Goal: Information Seeking & Learning: Find specific fact

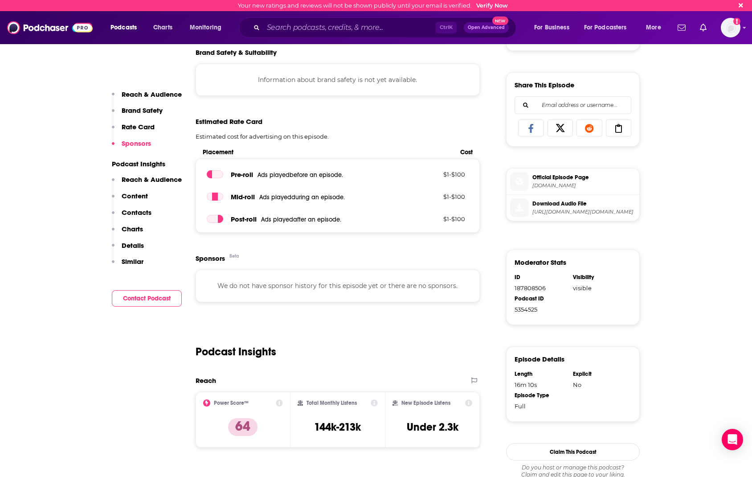
scroll to position [468, 0]
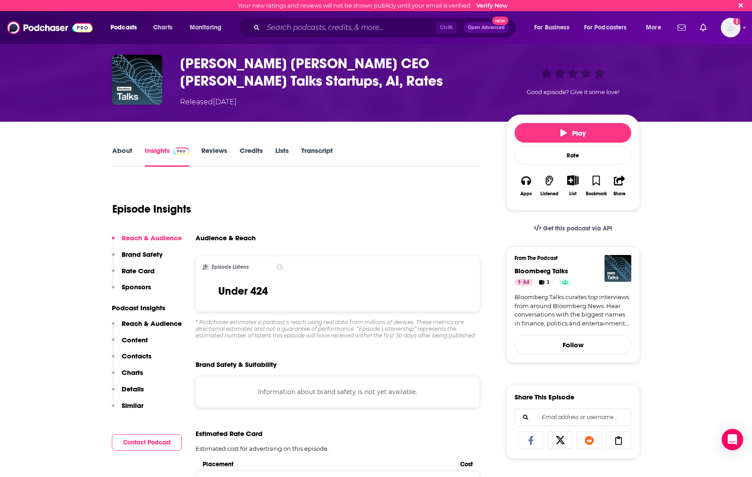
scroll to position [0, 0]
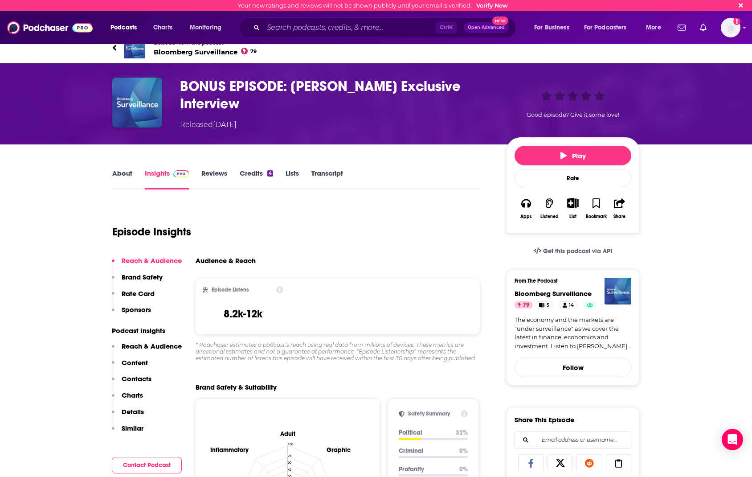
click at [124, 172] on link "About" at bounding box center [122, 179] width 20 height 21
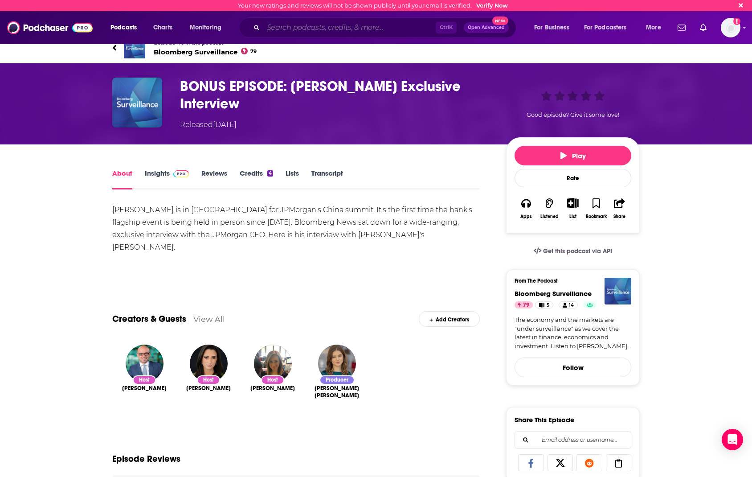
click at [382, 31] on input "Search podcasts, credits, & more..." at bounding box center [349, 28] width 172 height 14
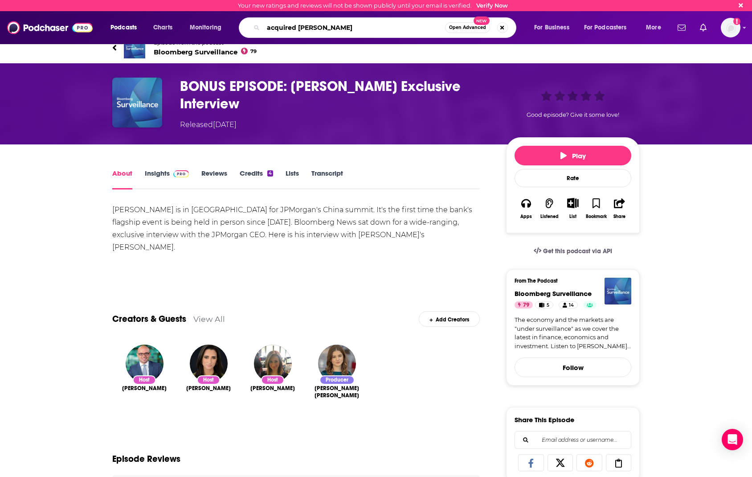
type input "acquired jamie dimon"
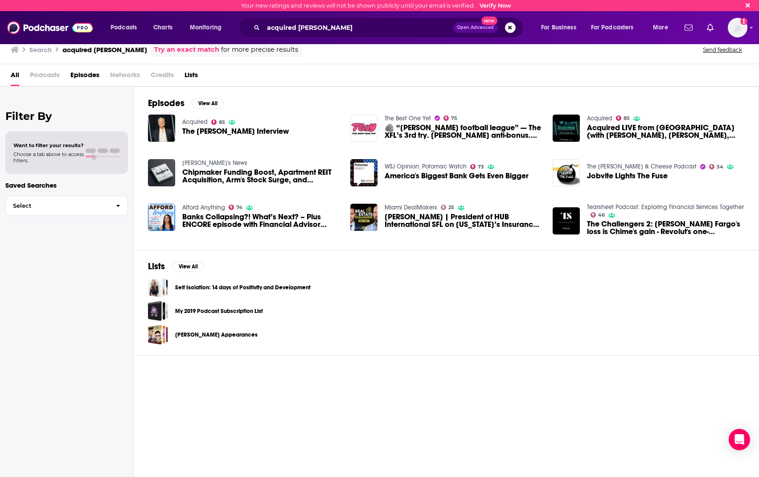
click at [228, 131] on span "The Jamie Dimon Interview" at bounding box center [235, 131] width 107 height 8
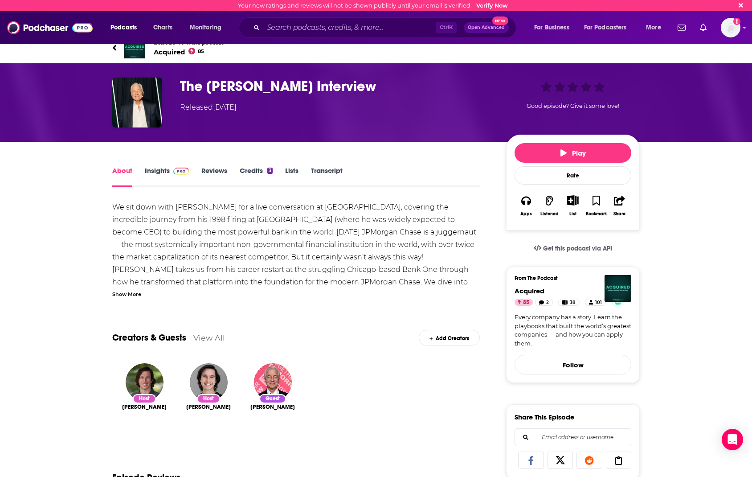
click at [157, 168] on link "Insights" at bounding box center [167, 176] width 44 height 21
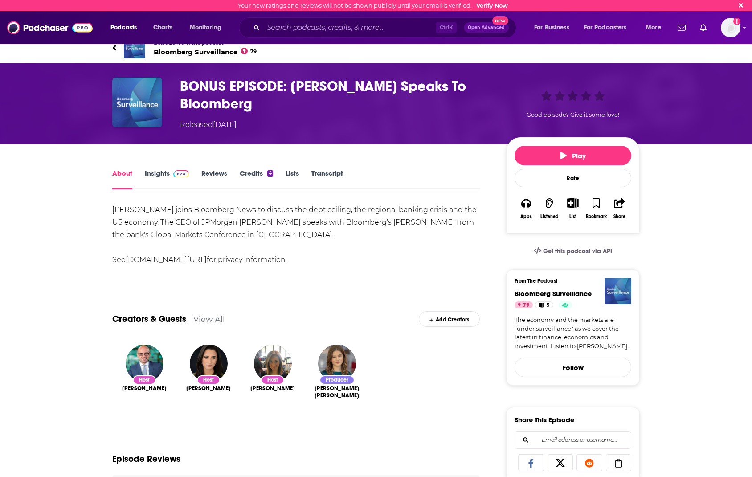
click at [153, 178] on link "Insights" at bounding box center [167, 179] width 44 height 21
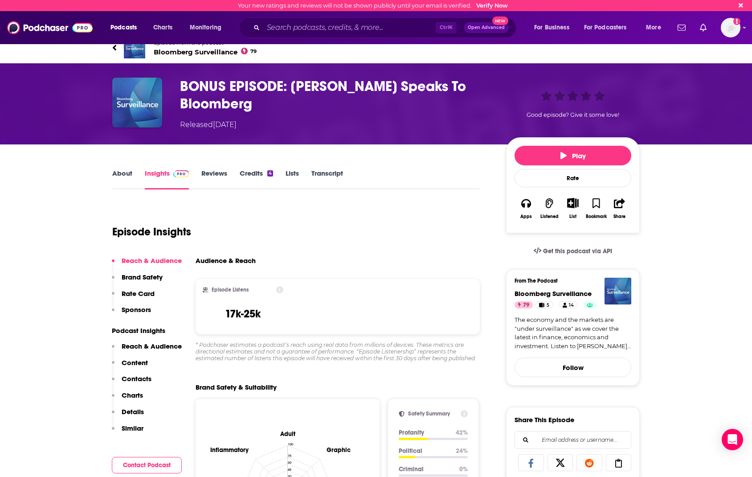
click at [127, 177] on link "About" at bounding box center [122, 179] width 20 height 21
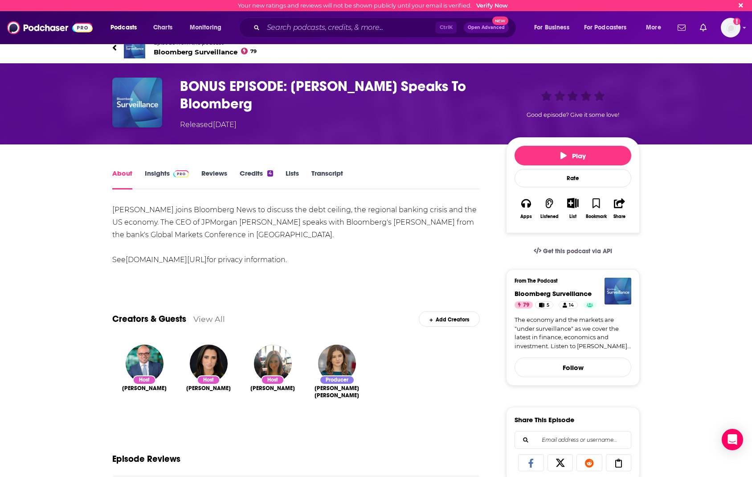
click at [152, 174] on link "Insights" at bounding box center [167, 179] width 44 height 21
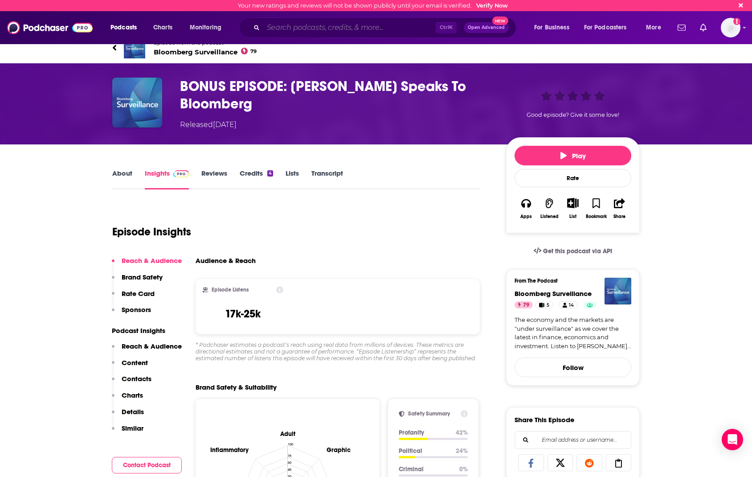
click at [338, 22] on input "Search podcasts, credits, & more..." at bounding box center [349, 28] width 172 height 14
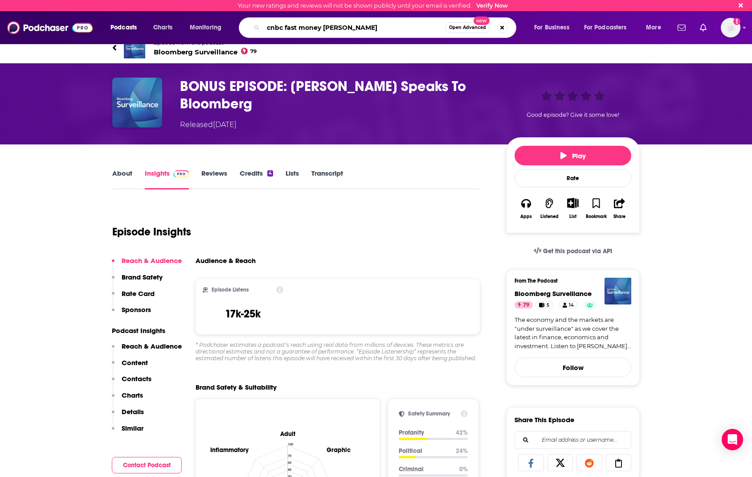
type input "cnbc fast money jamie dimon"
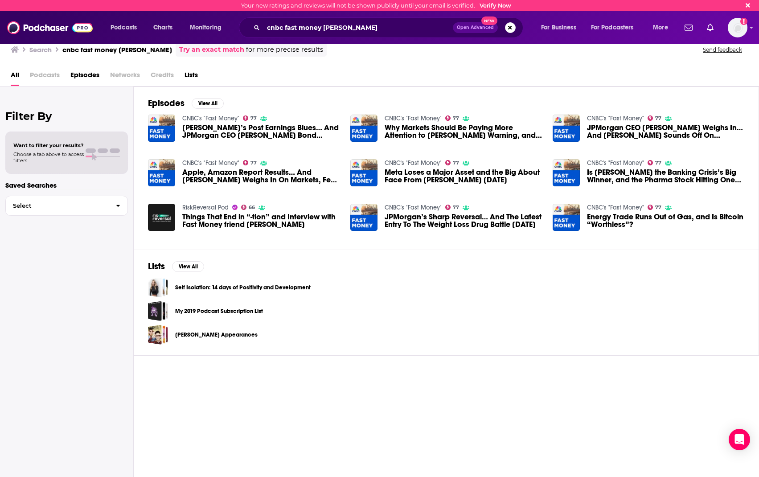
click at [275, 177] on span "Apple, Amazon Report Results… And Jamie Dimon Weighs In On Markets, Fed 7/31/25" at bounding box center [260, 175] width 157 height 15
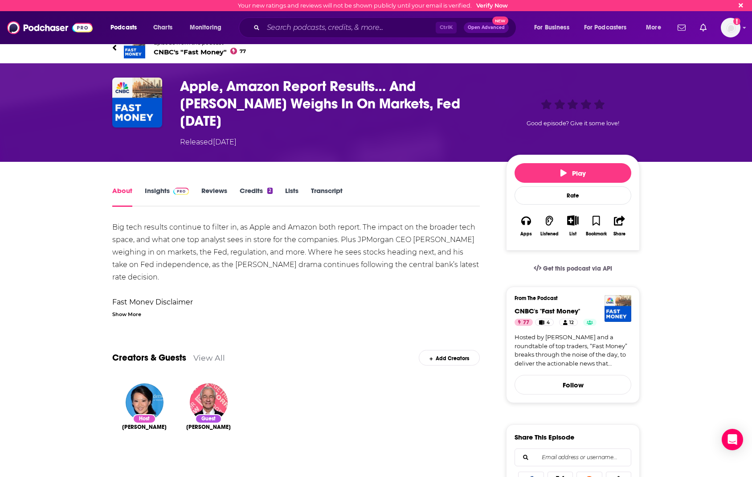
click at [167, 186] on link "Insights" at bounding box center [167, 196] width 44 height 21
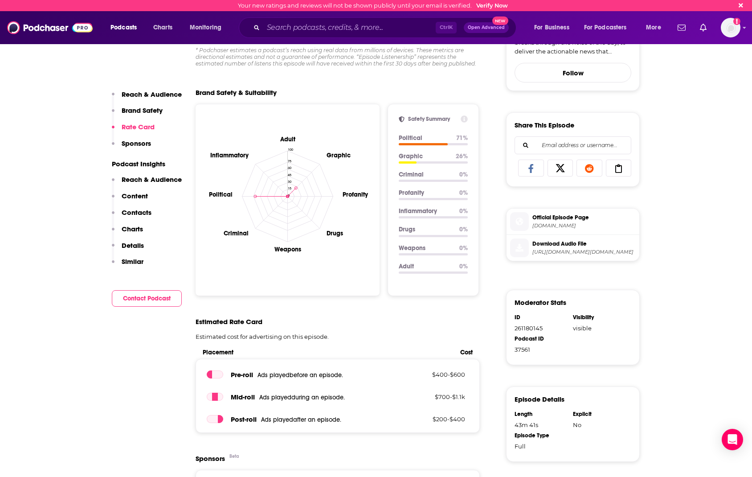
scroll to position [535, 0]
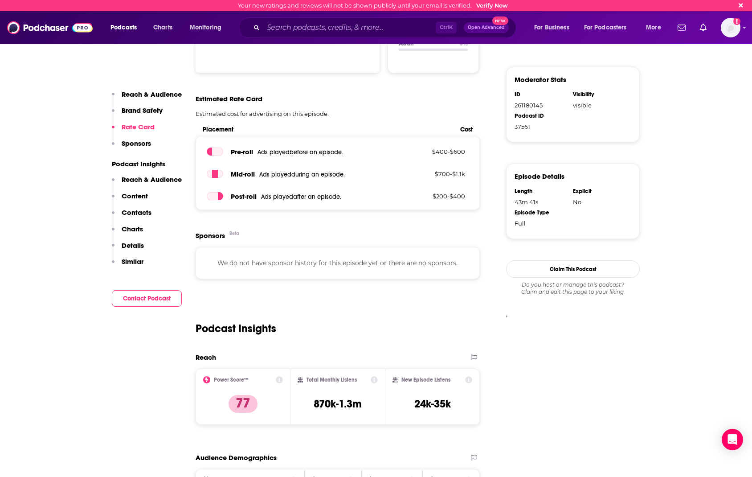
click at [372, 377] on icon at bounding box center [374, 380] width 7 height 7
click at [472, 377] on icon at bounding box center [468, 380] width 7 height 7
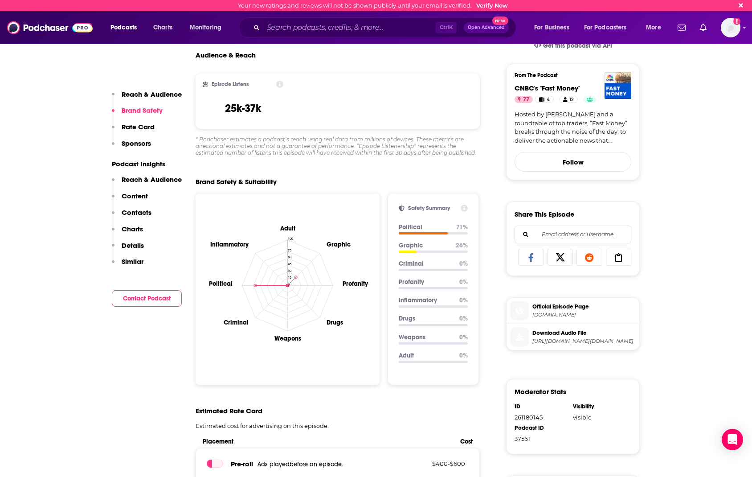
scroll to position [0, 0]
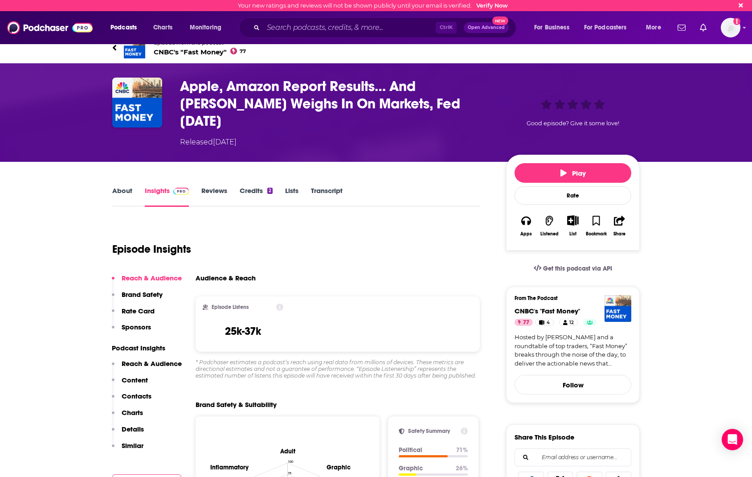
click at [282, 304] on icon at bounding box center [279, 307] width 7 height 7
click at [507, 287] on div "From The Podcast CNBC's "Fast Money" 77 4 12 Hosted by Melissa Lee and a roundt…" at bounding box center [573, 345] width 134 height 116
click at [290, 274] on div "Audience & Reach" at bounding box center [334, 278] width 277 height 8
click at [281, 304] on icon at bounding box center [279, 307] width 7 height 7
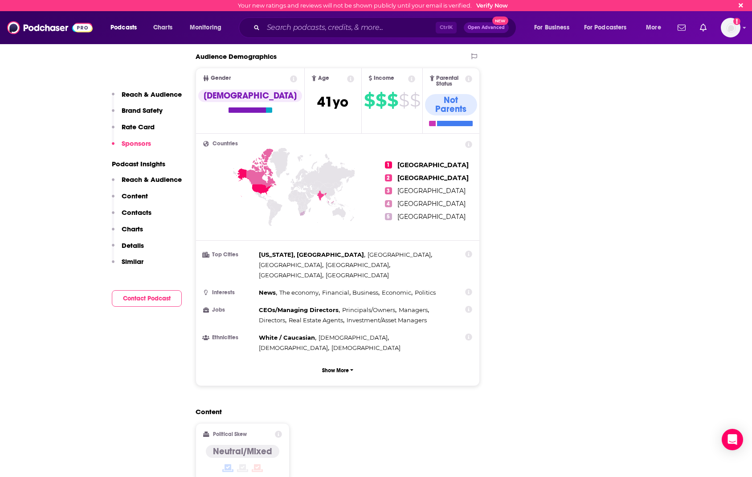
scroll to position [847, 0]
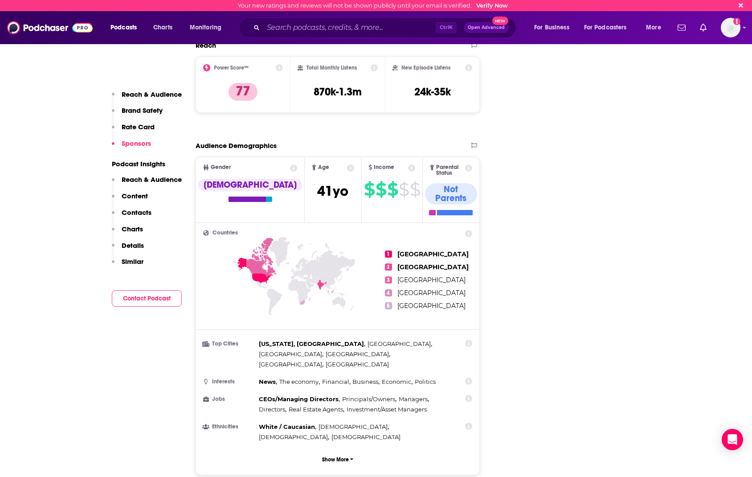
click at [408, 164] on icon at bounding box center [411, 167] width 7 height 7
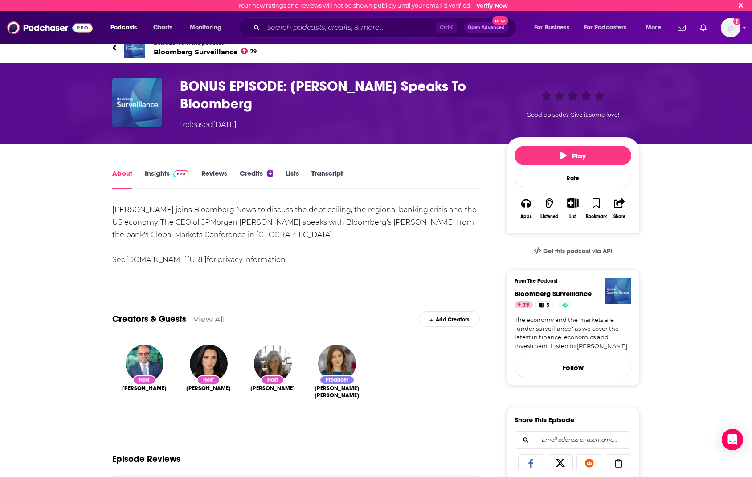
click at [165, 176] on link "Insights" at bounding box center [167, 179] width 44 height 21
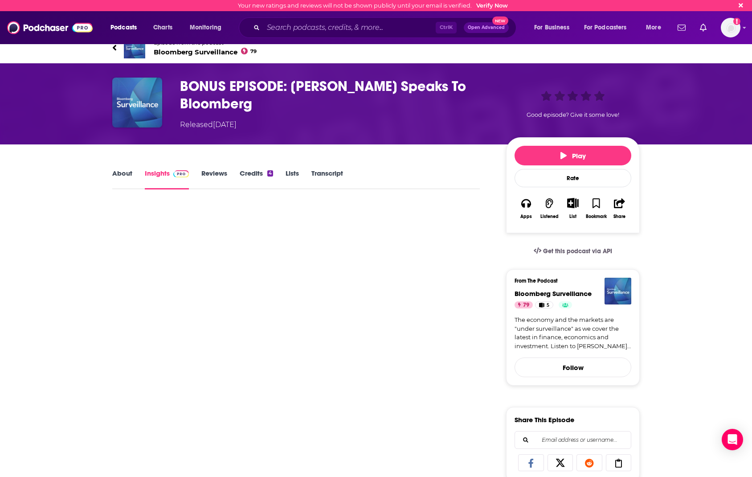
click at [124, 175] on link "About" at bounding box center [122, 179] width 20 height 21
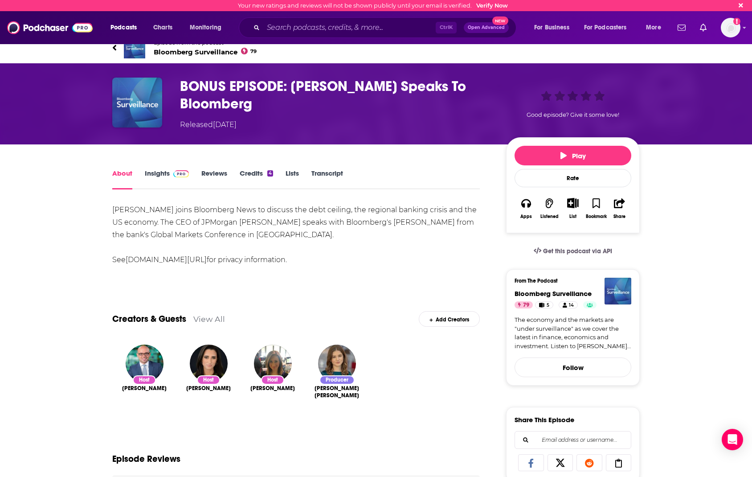
click at [163, 174] on link "Insights" at bounding box center [167, 179] width 44 height 21
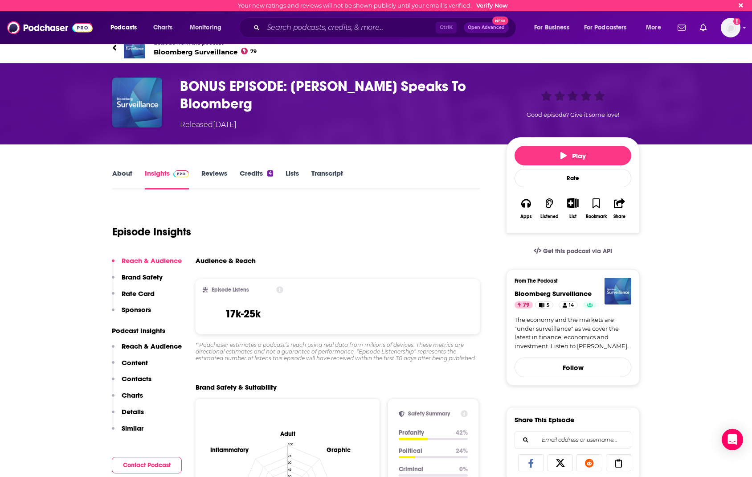
click at [115, 172] on link "About" at bounding box center [122, 179] width 20 height 21
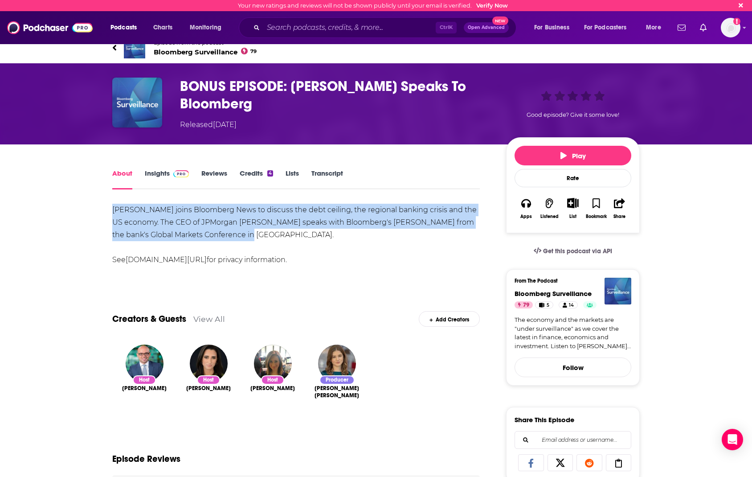
drag, startPoint x: 111, startPoint y: 210, endPoint x: 243, endPoint y: 235, distance: 133.8
click at [377, 29] on input "Search podcasts, credits, & more..." at bounding box center [349, 28] width 172 height 14
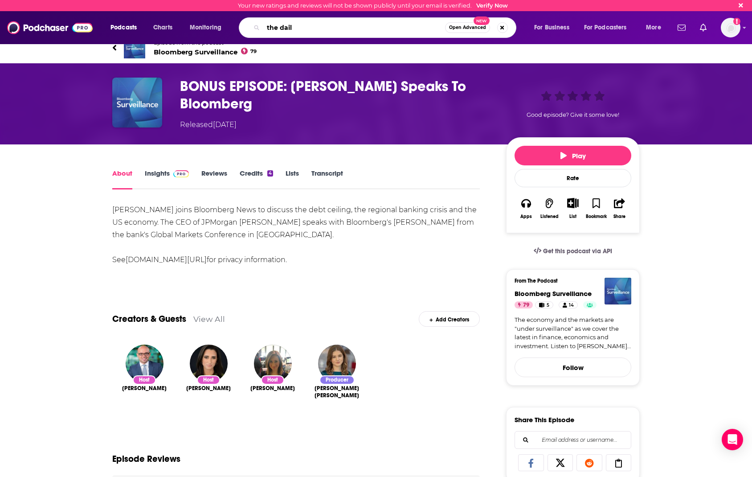
type input "the daily"
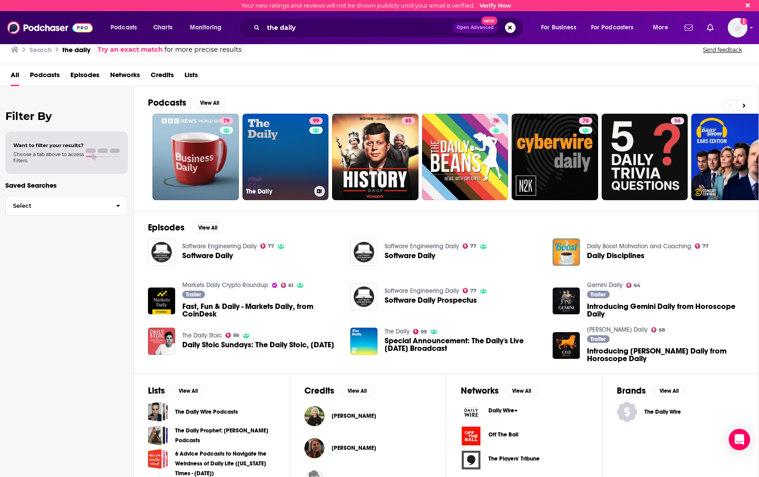
click at [285, 143] on link "99 The Daily" at bounding box center [285, 157] width 86 height 86
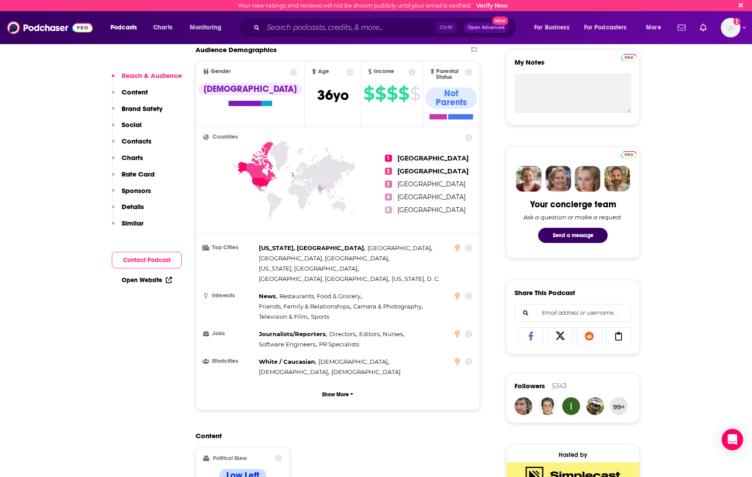
scroll to position [267, 0]
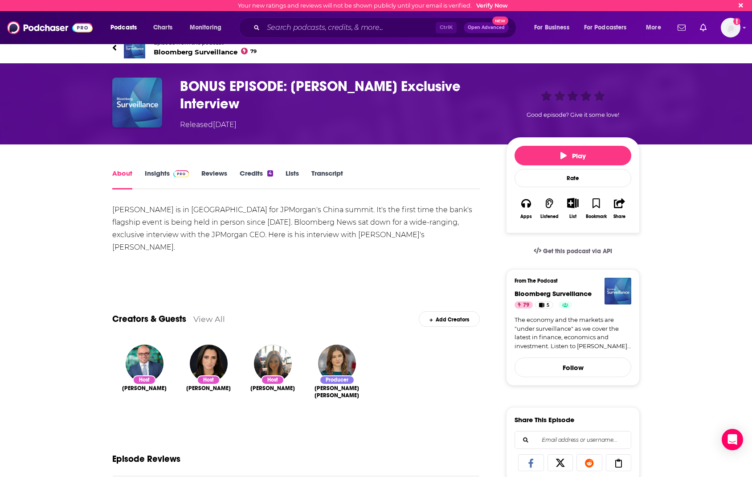
click at [160, 170] on link "Insights" at bounding box center [167, 179] width 44 height 21
